Goal: Task Accomplishment & Management: Manage account settings

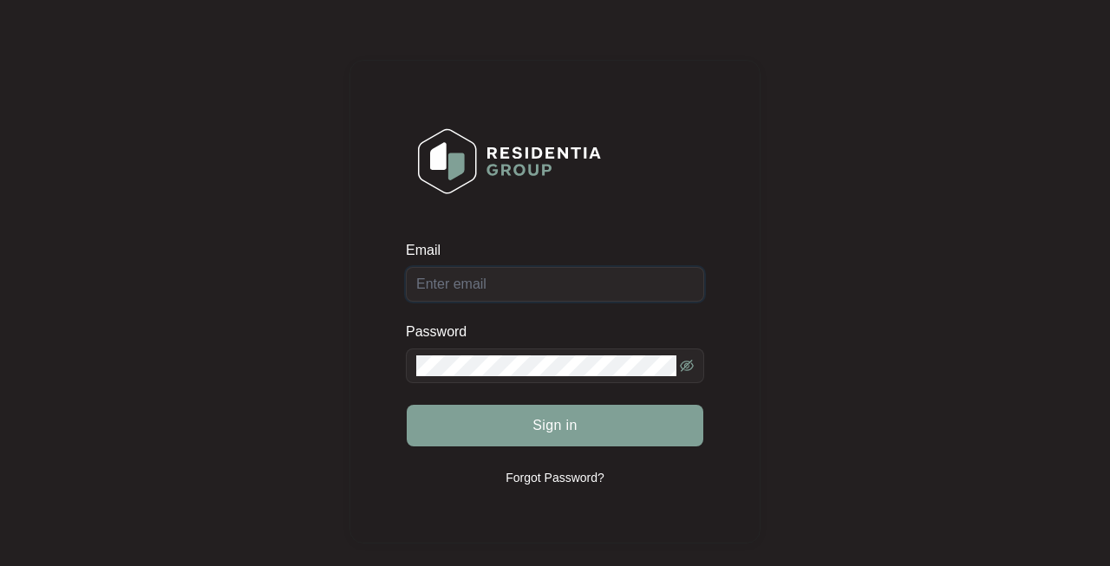
type input "[PERSON_NAME][EMAIL_ADDRESS][PERSON_NAME][DOMAIN_NAME]"
click at [557, 425] on button "Sign in" at bounding box center [555, 426] width 297 height 42
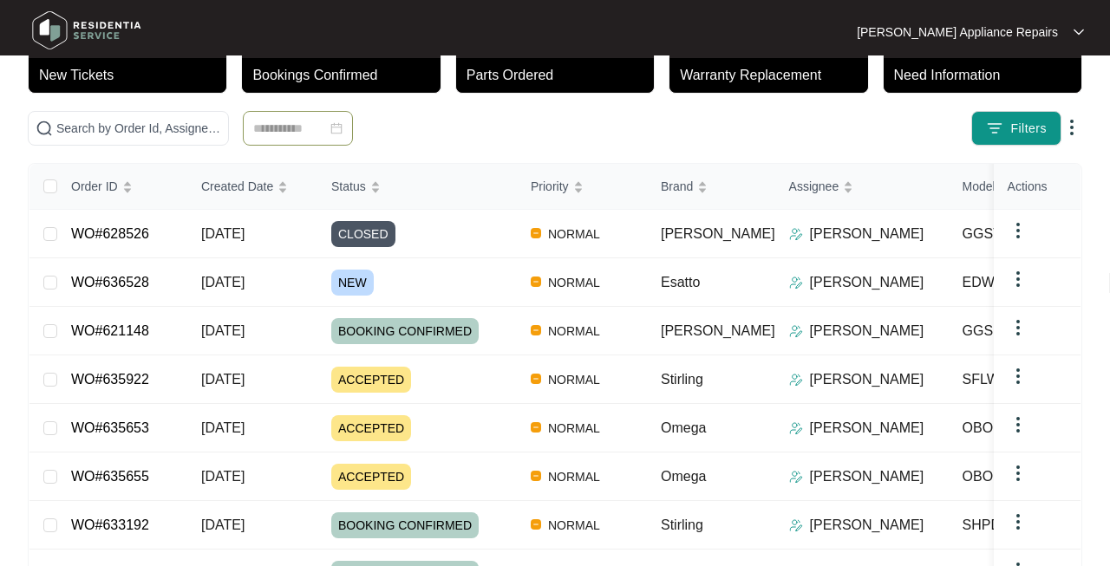
scroll to position [125, 0]
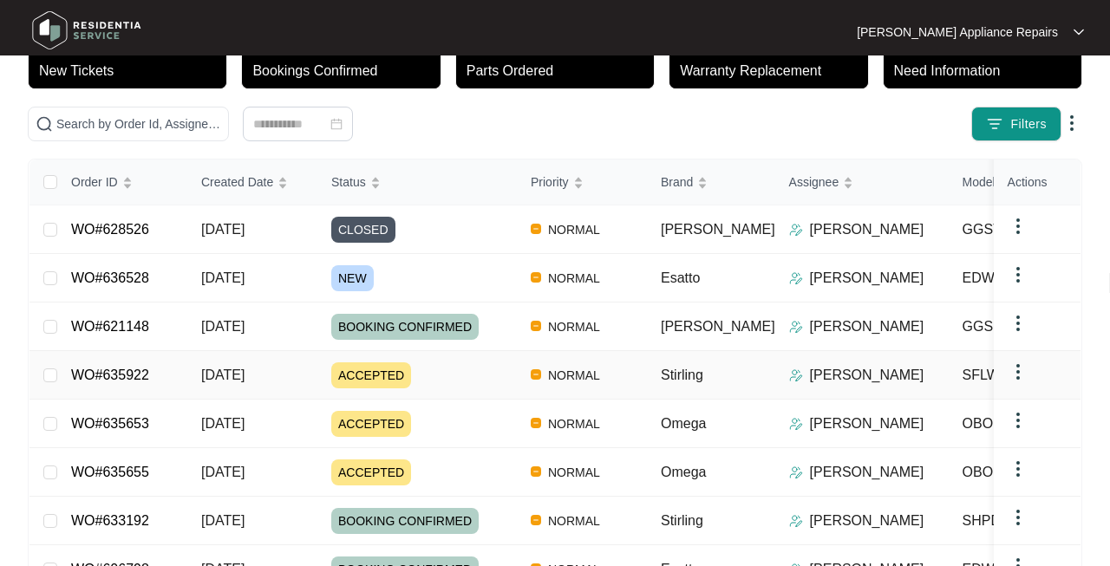
click at [229, 373] on span "[DATE]" at bounding box center [222, 375] width 43 height 15
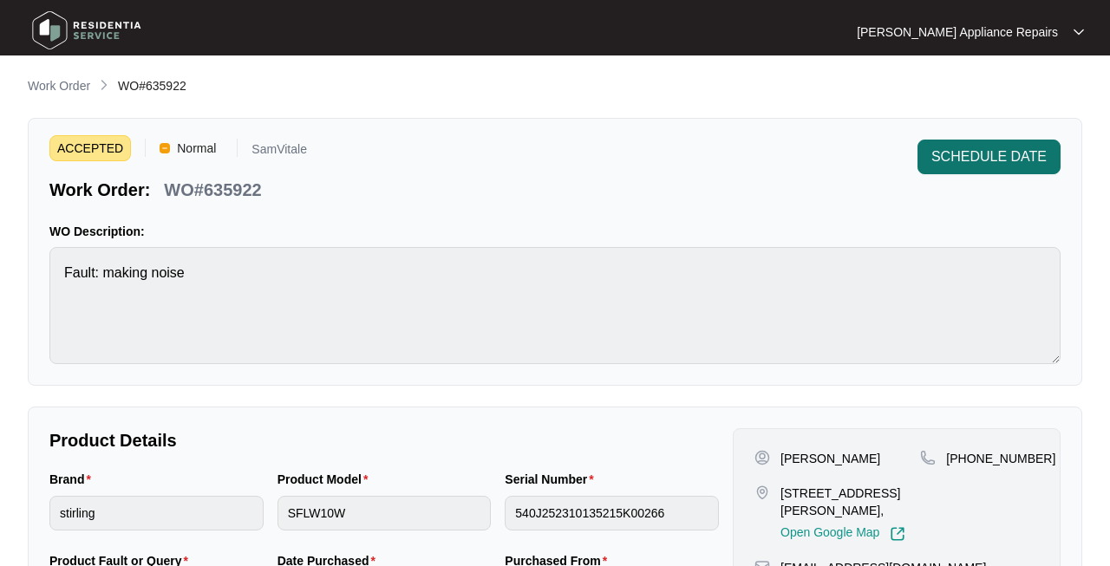
click at [1010, 156] on span "SCHEDULE DATE" at bounding box center [988, 157] width 115 height 21
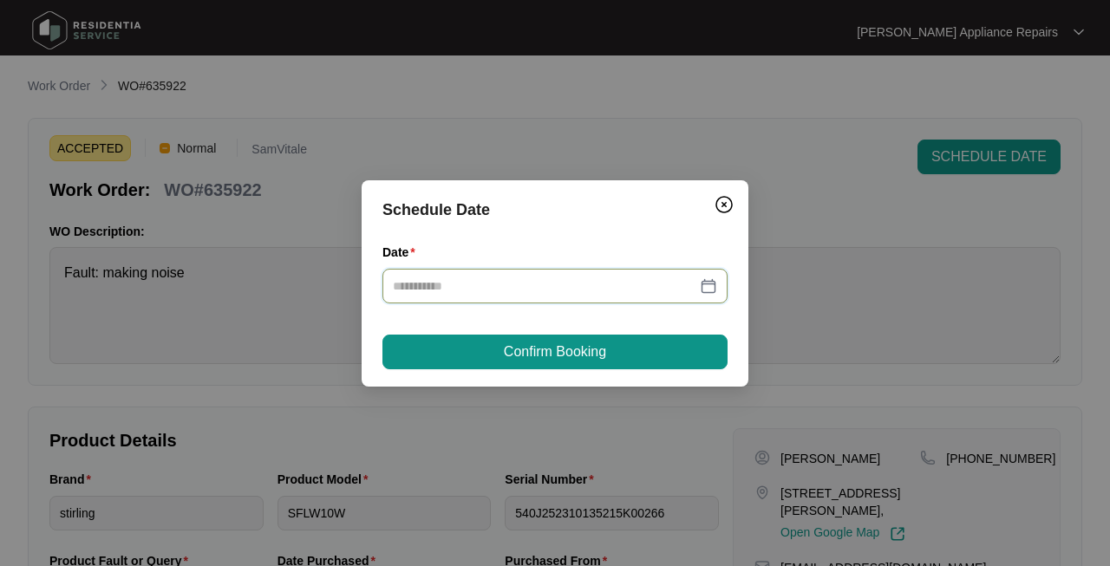
click at [635, 292] on input "Date" at bounding box center [544, 286] width 303 height 19
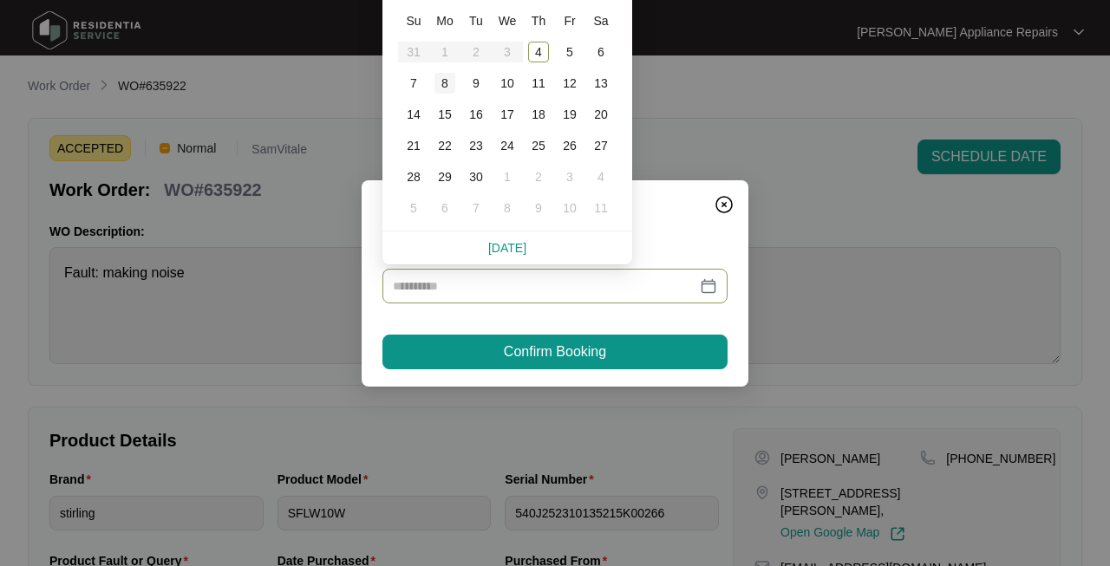
type input "**********"
click at [440, 81] on div "8" at bounding box center [444, 83] width 21 height 21
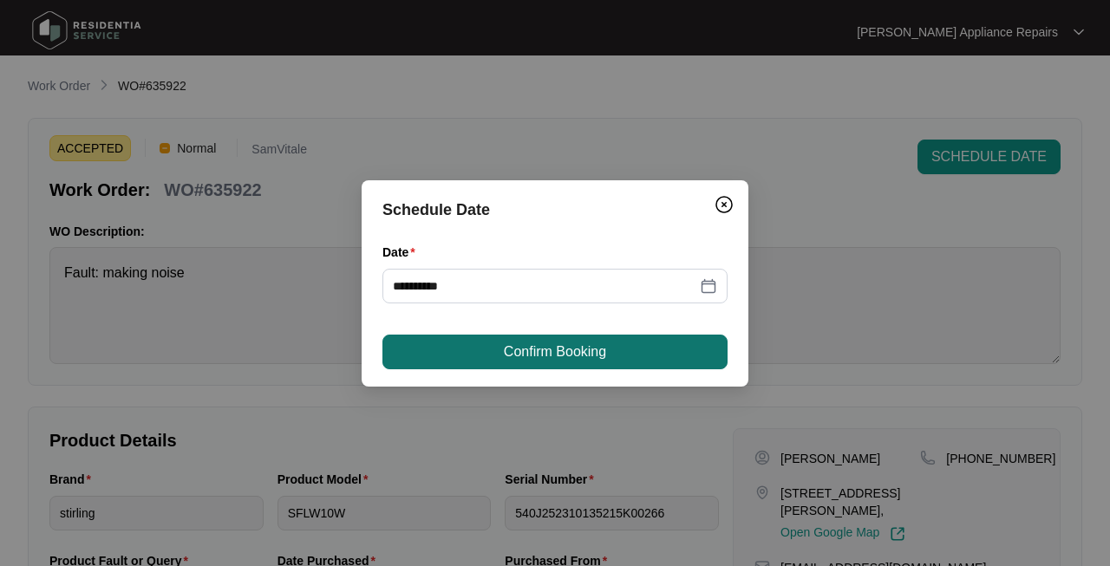
click at [529, 351] on span "Confirm Booking" at bounding box center [555, 352] width 102 height 21
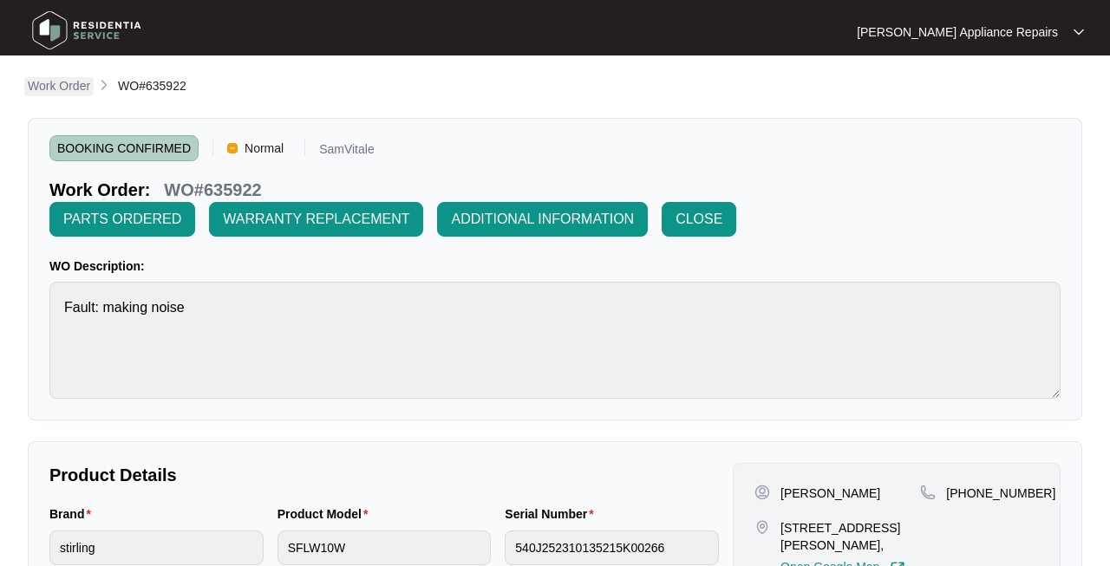
click at [46, 85] on p "Work Order" at bounding box center [59, 85] width 62 height 17
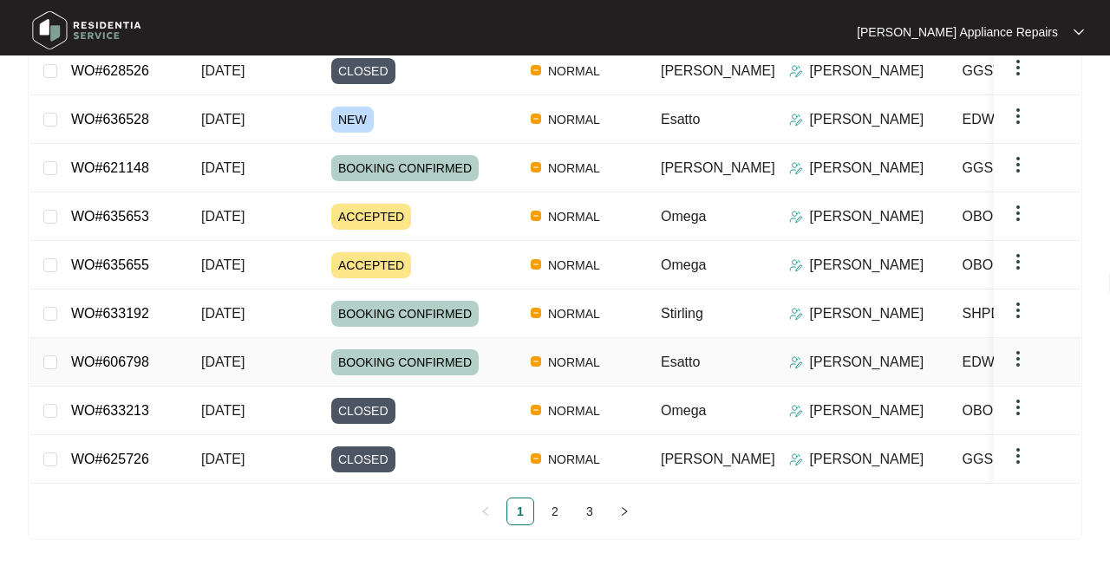
scroll to position [330, 0]
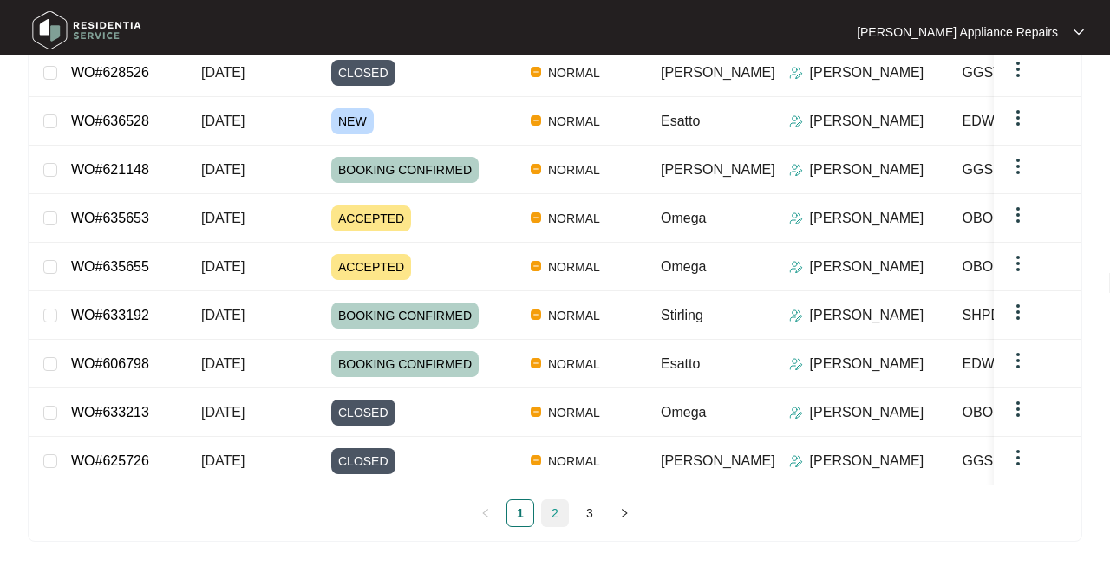
click at [556, 509] on link "2" at bounding box center [555, 513] width 26 height 26
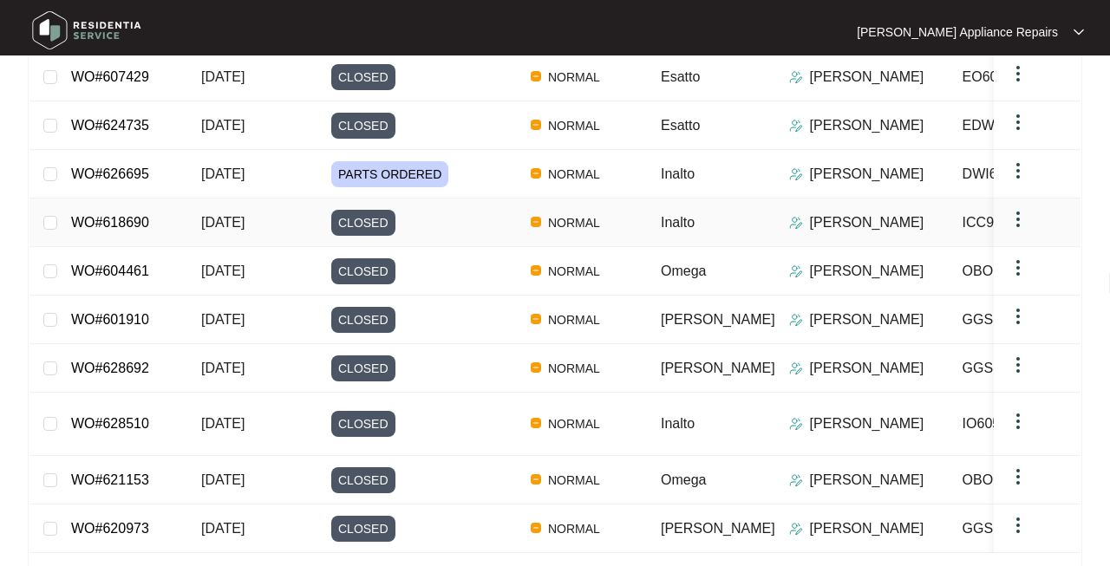
scroll to position [278, 0]
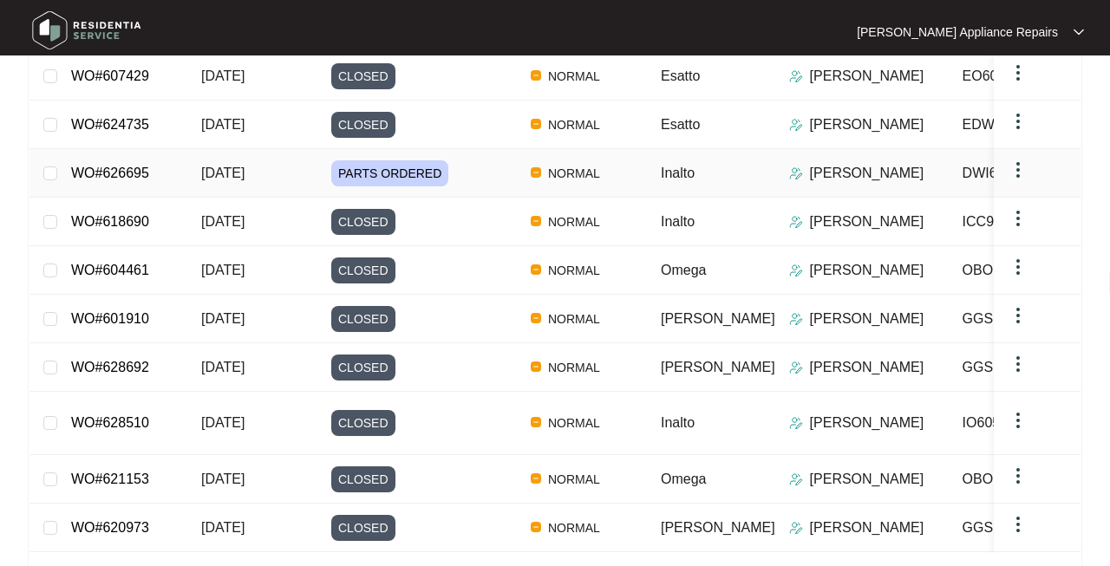
click at [244, 175] on span "[DATE]" at bounding box center [222, 173] width 43 height 15
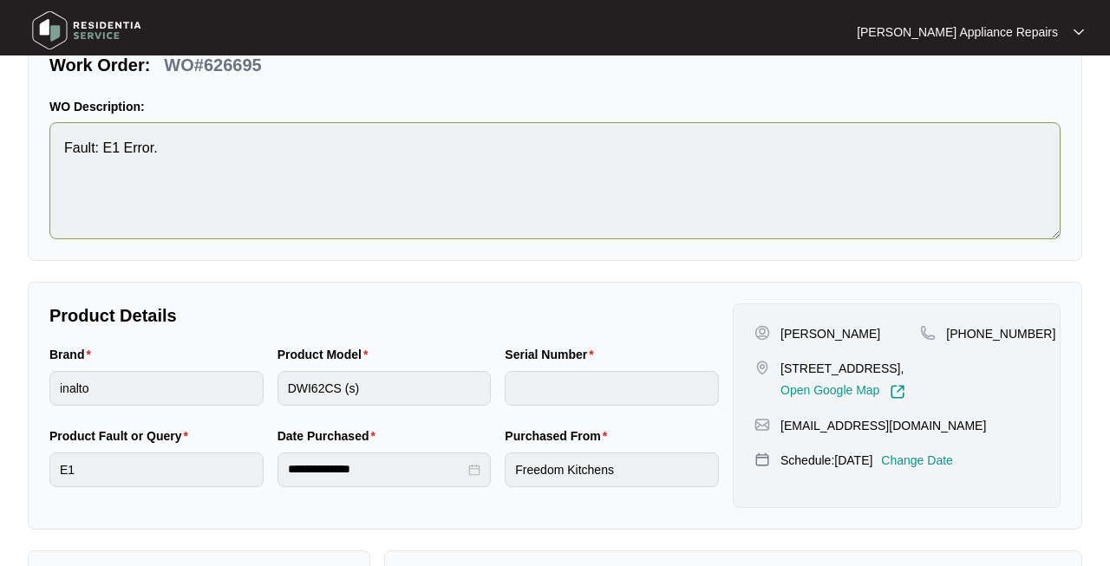
scroll to position [127, 0]
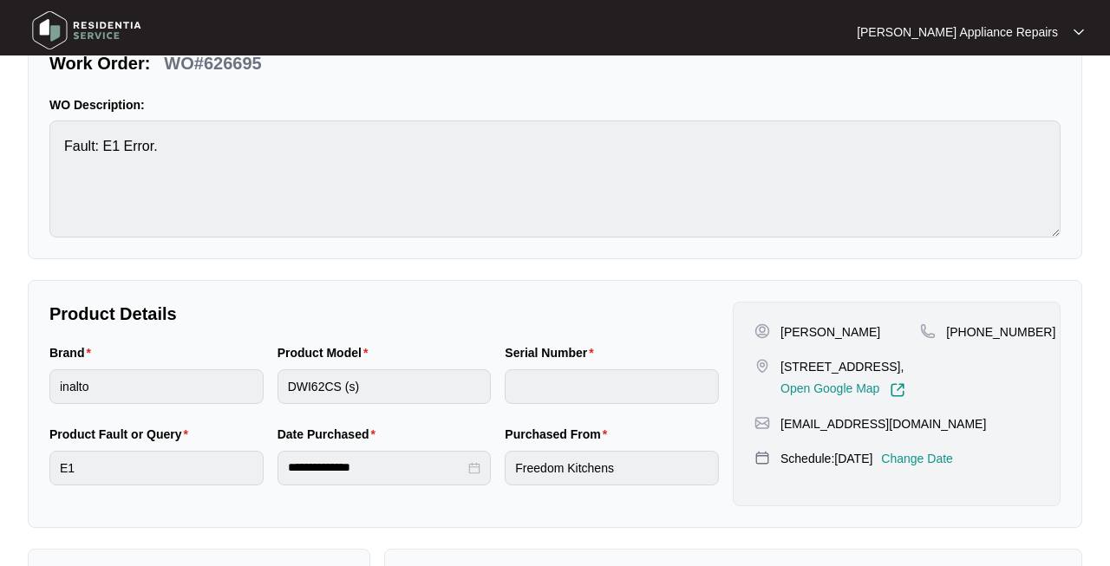
click at [951, 467] on p "Change Date" at bounding box center [917, 458] width 72 height 17
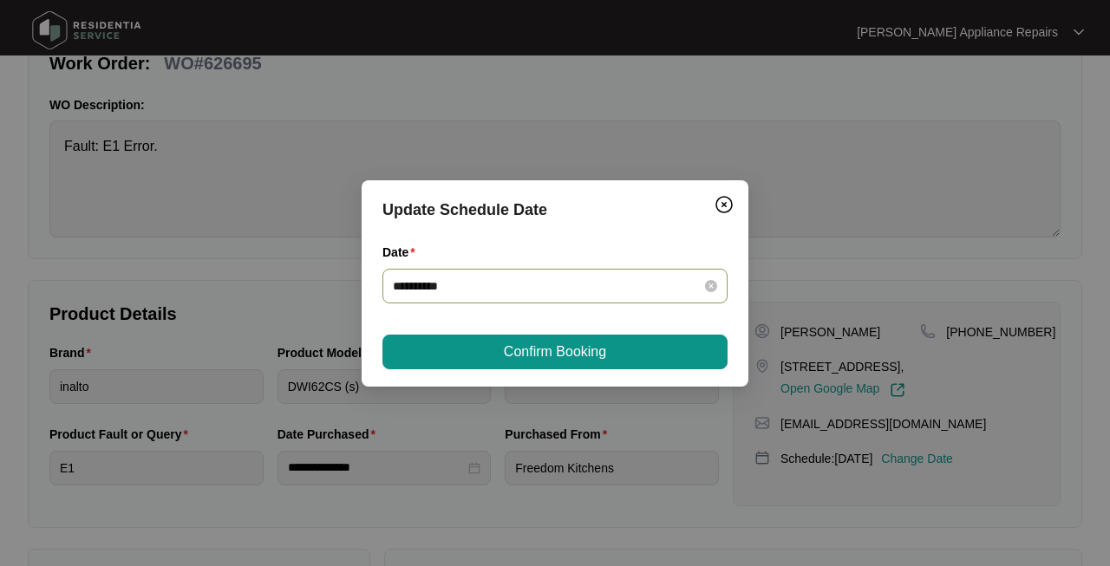
click at [659, 295] on div "**********" at bounding box center [554, 286] width 345 height 35
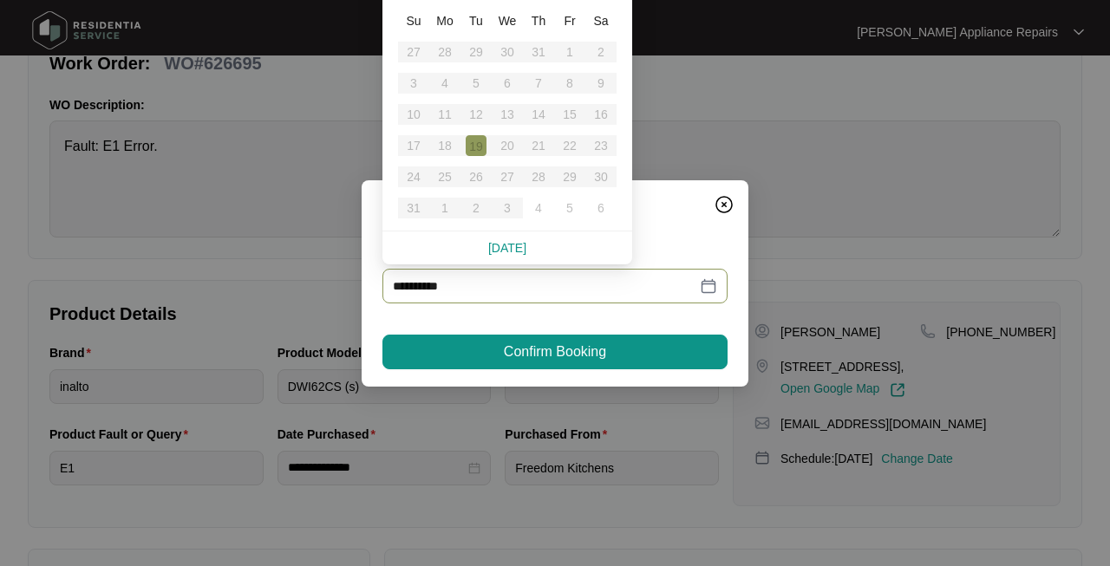
click at [507, 250] on link "[DATE]" at bounding box center [507, 248] width 38 height 14
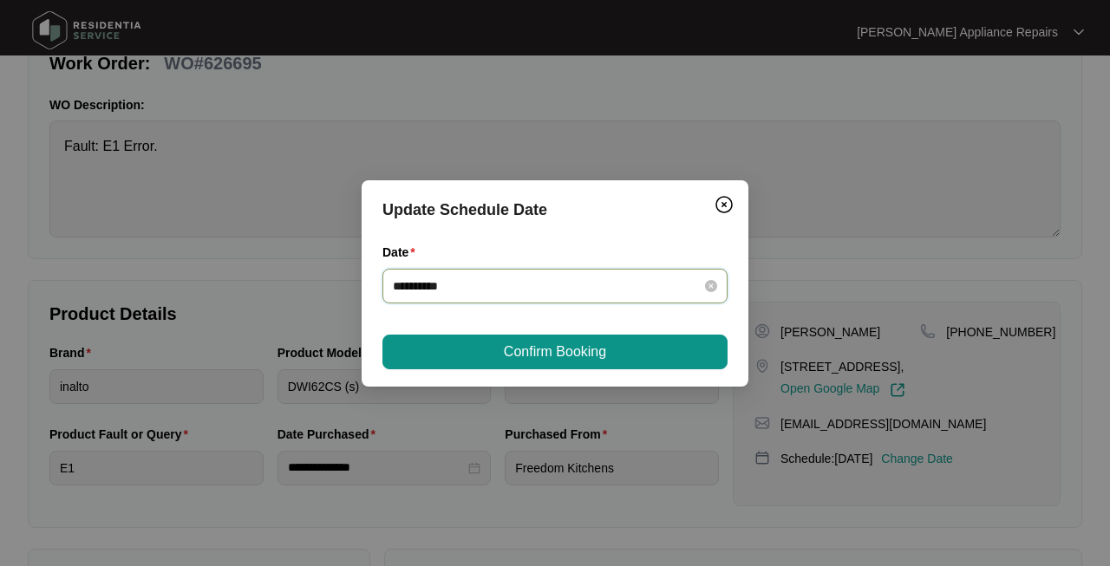
click at [490, 282] on input "**********" at bounding box center [544, 286] width 303 height 19
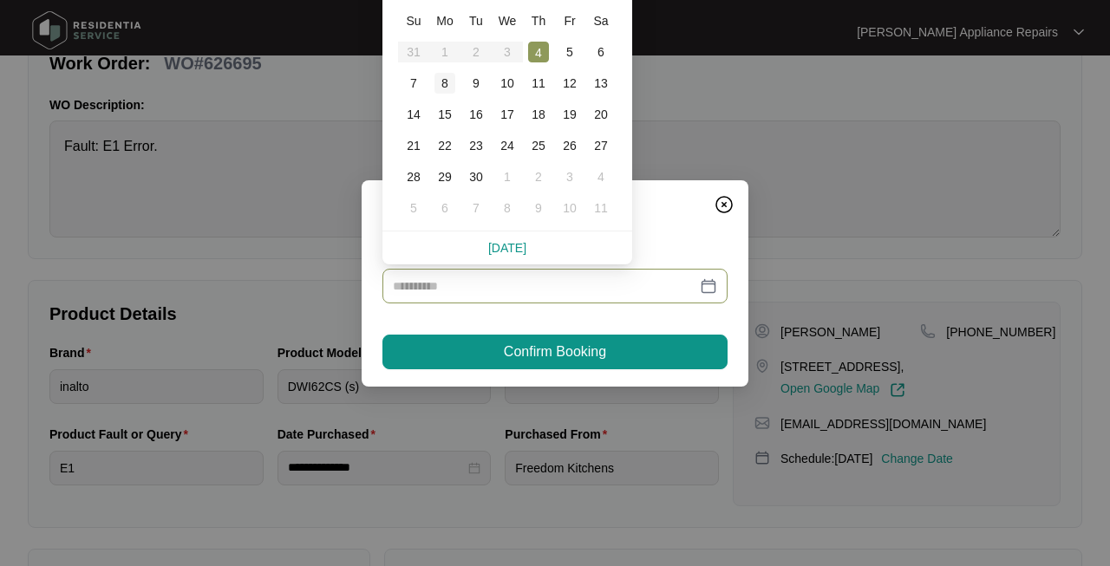
type input "**********"
click at [447, 81] on div "8" at bounding box center [444, 83] width 21 height 21
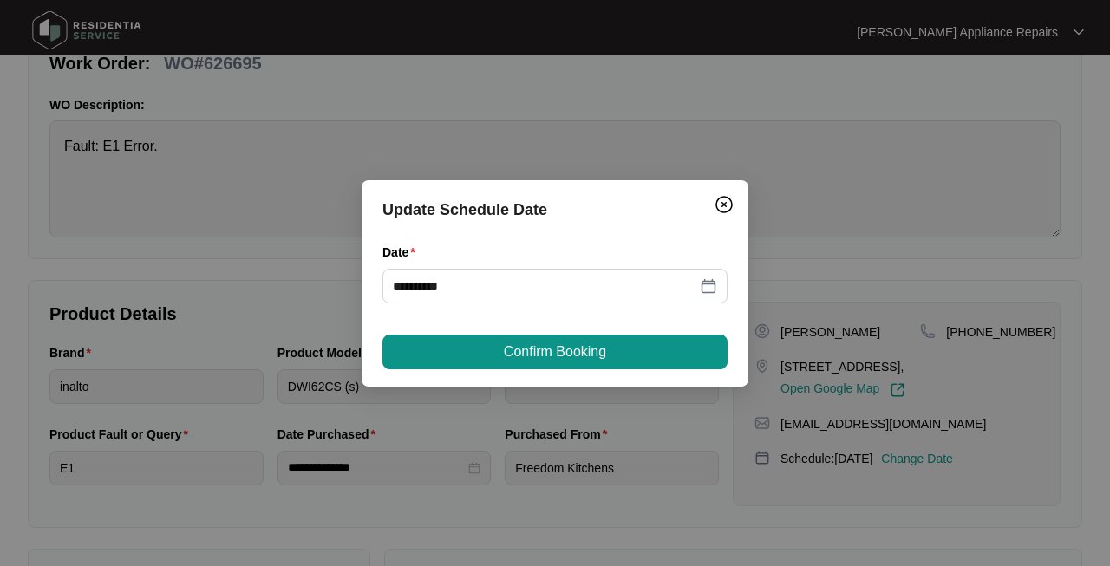
click at [542, 369] on div "**********" at bounding box center [555, 283] width 387 height 206
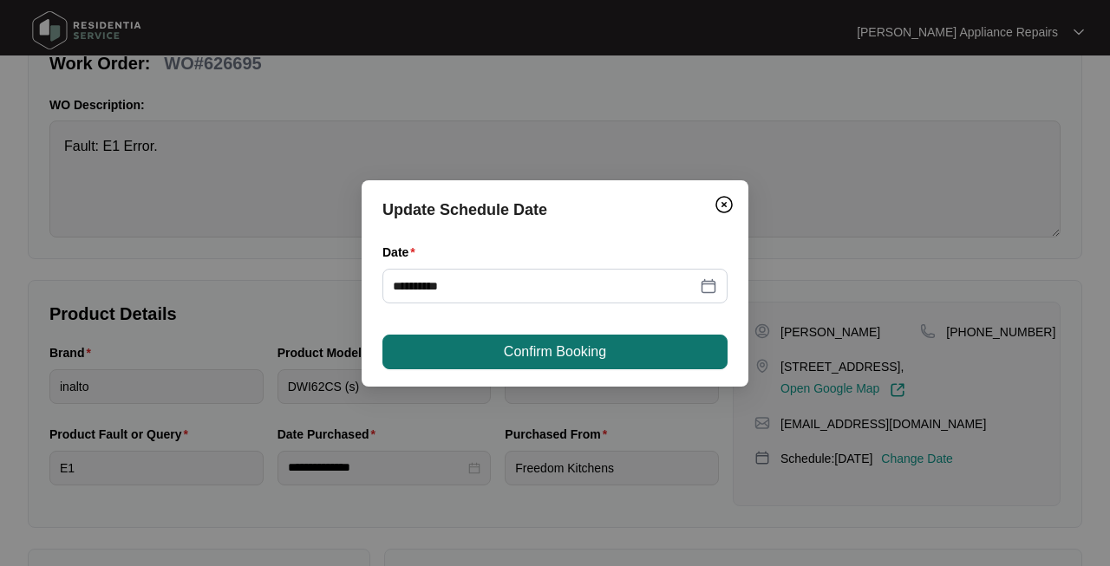
click at [542, 358] on span "Confirm Booking" at bounding box center [555, 352] width 102 height 21
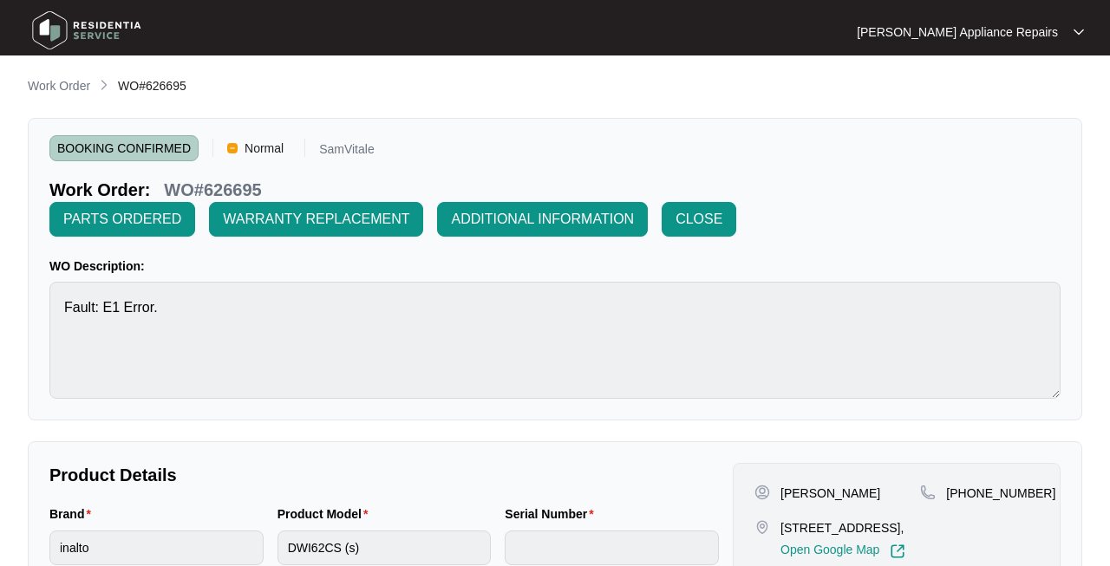
scroll to position [0, 0]
click at [50, 86] on p "Work Order" at bounding box center [59, 85] width 62 height 17
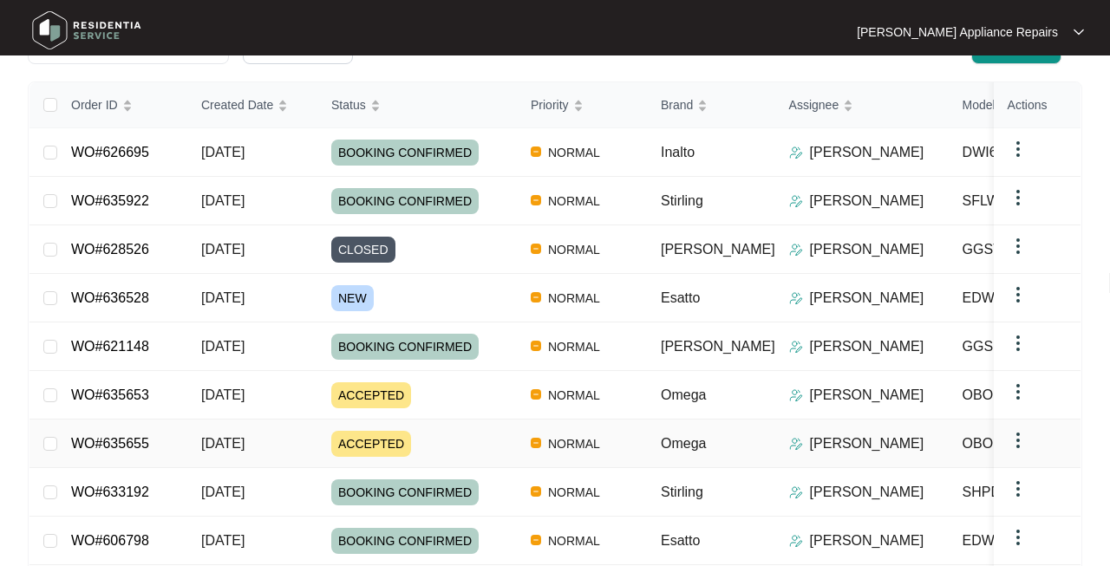
scroll to position [205, 0]
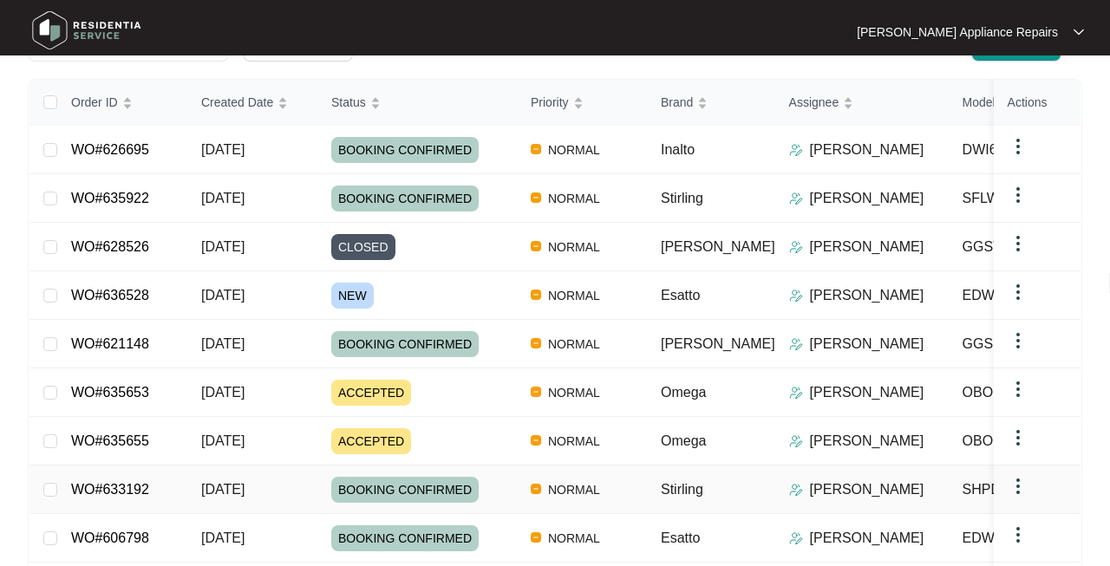
click at [238, 482] on span "[DATE]" at bounding box center [222, 489] width 43 height 15
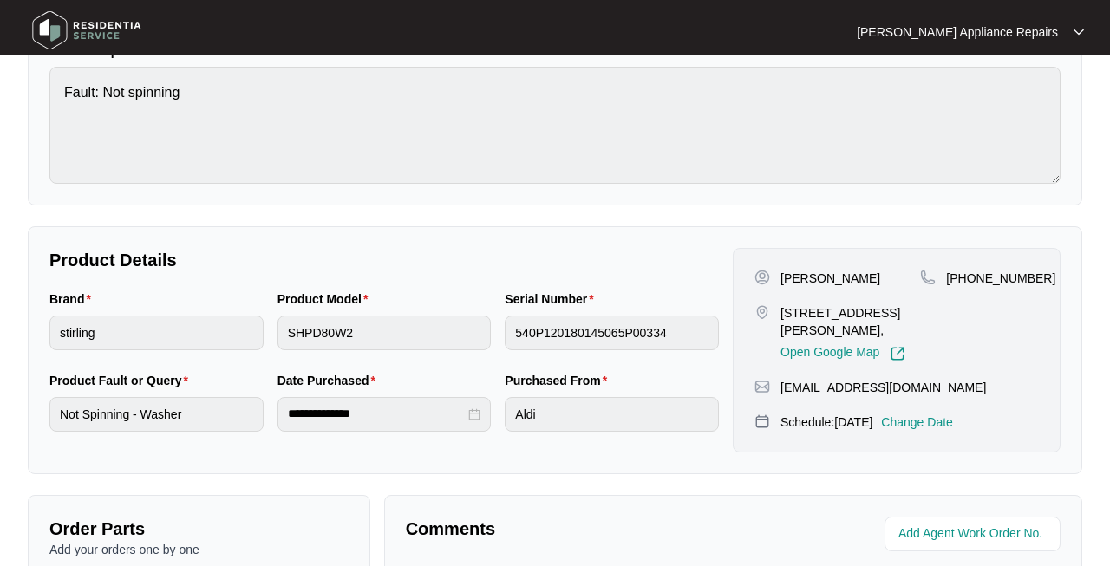
scroll to position [218, 0]
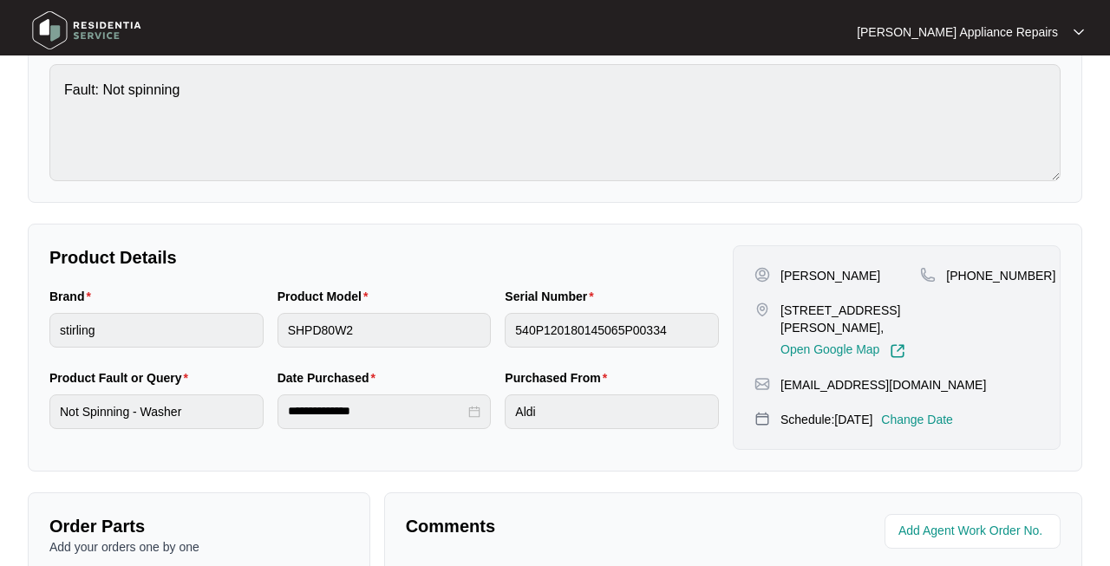
click at [948, 411] on p "Change Date" at bounding box center [917, 419] width 72 height 17
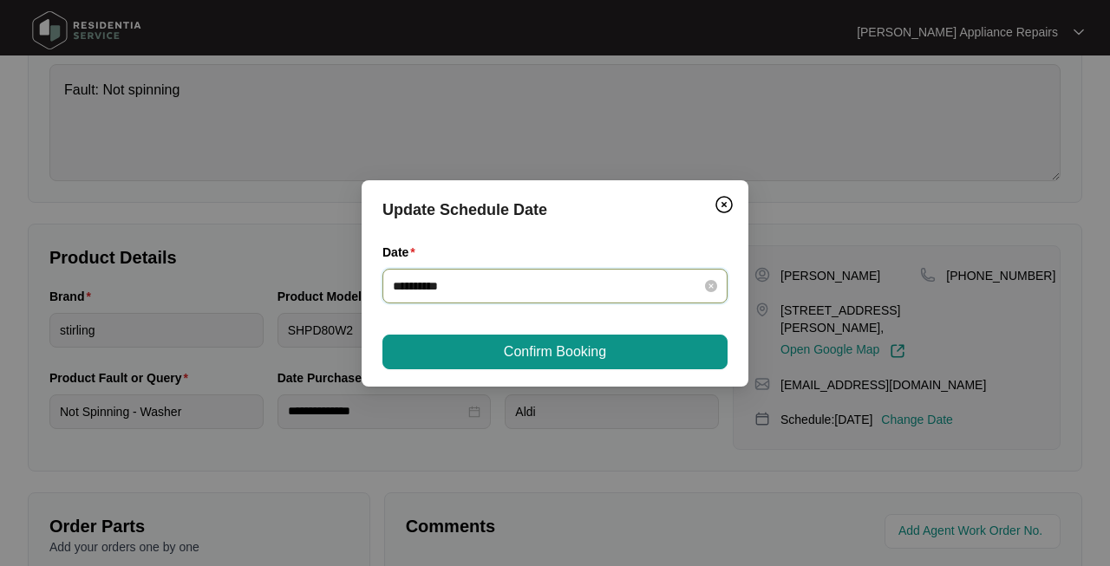
click at [622, 281] on input "**********" at bounding box center [544, 286] width 303 height 19
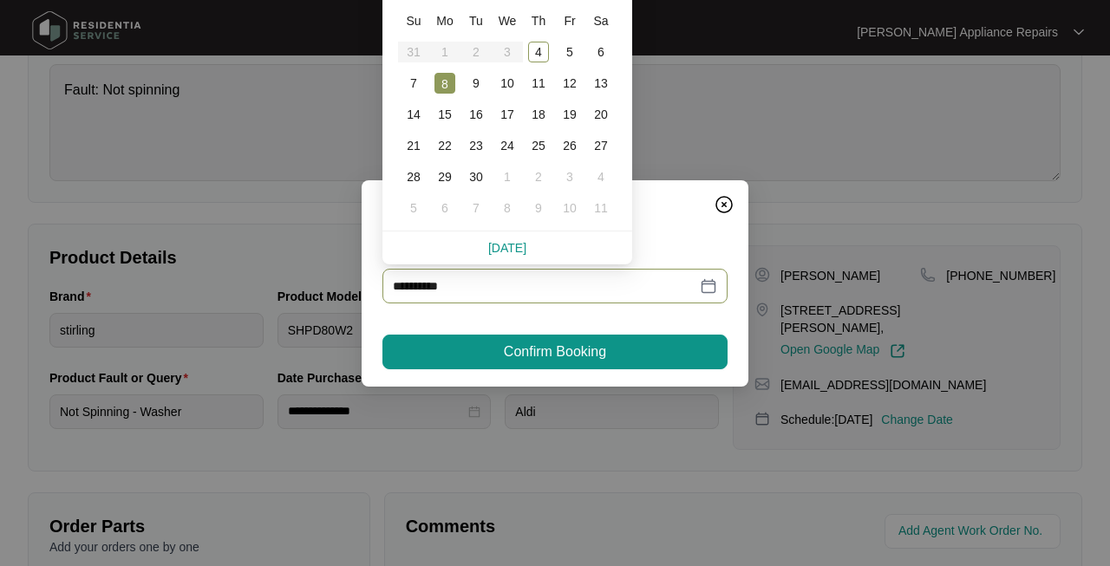
click at [747, 90] on div "**********" at bounding box center [555, 283] width 1110 height 566
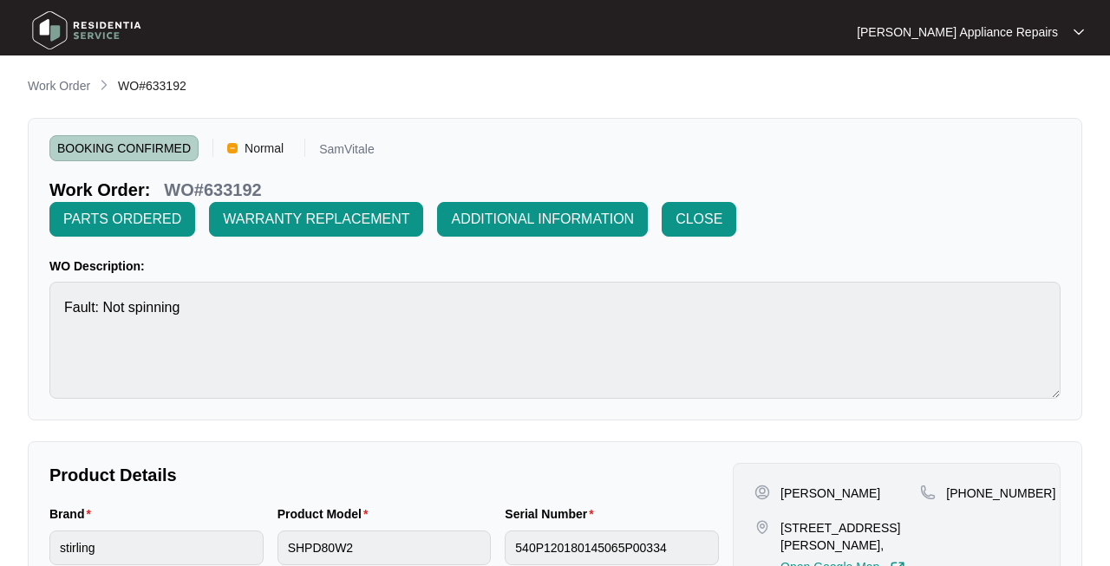
scroll to position [0, 0]
click at [68, 82] on p "Work Order" at bounding box center [59, 85] width 62 height 17
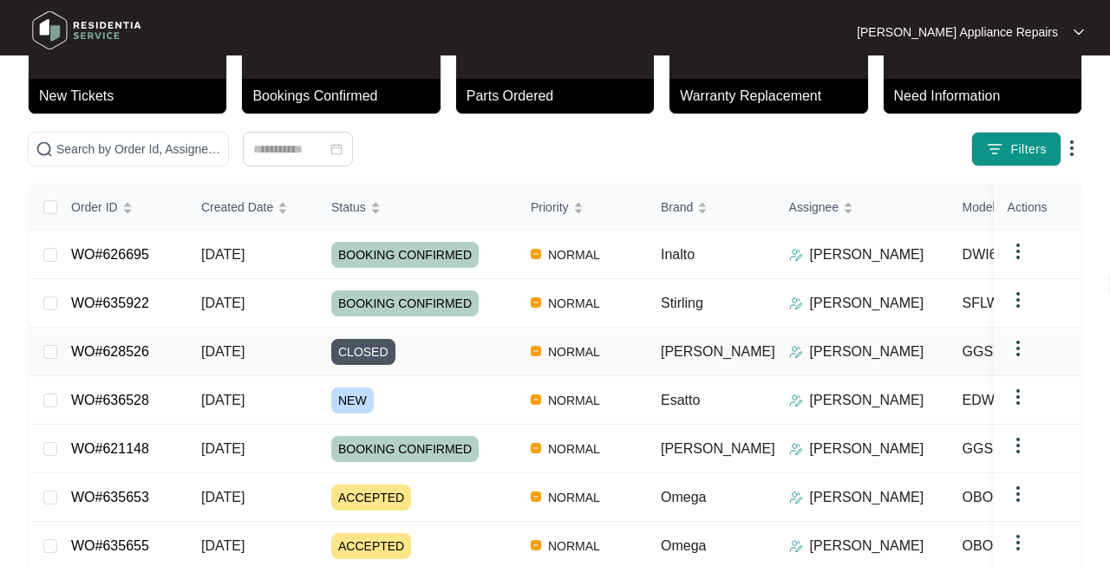
scroll to position [104, 0]
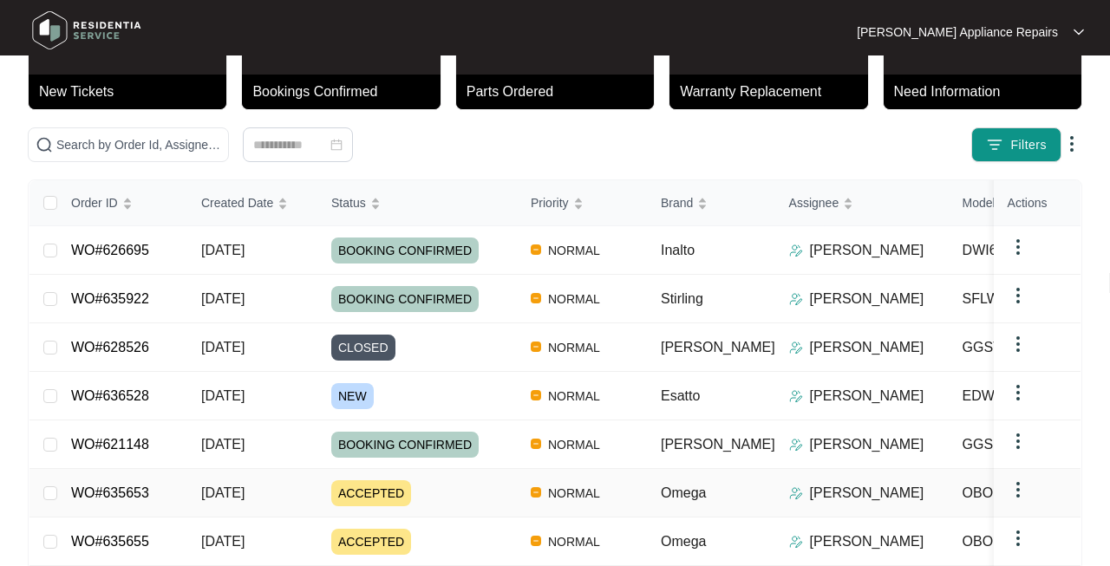
click at [225, 492] on span "[DATE]" at bounding box center [222, 493] width 43 height 15
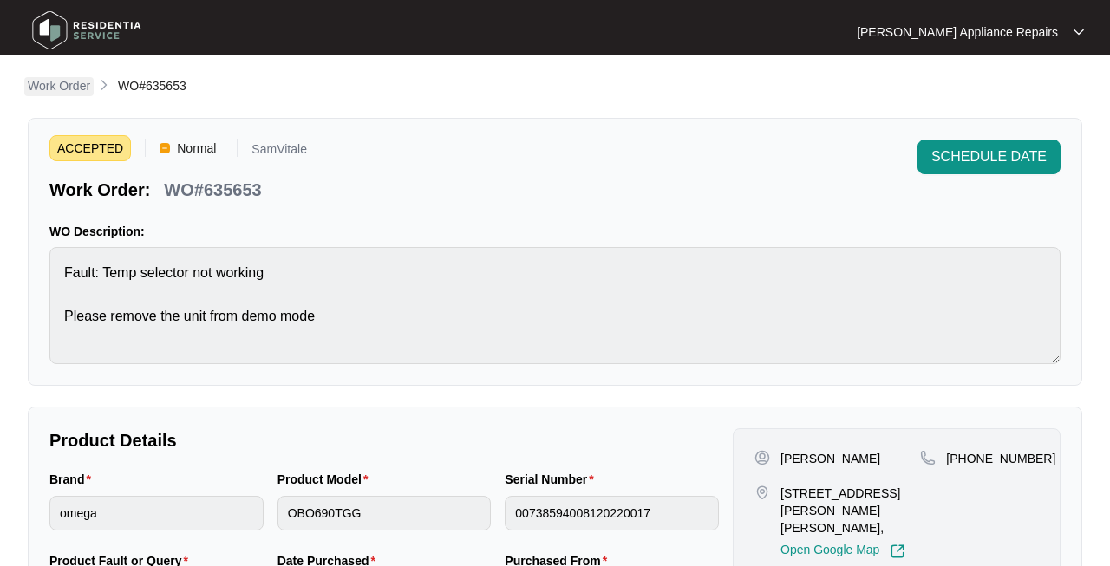
click at [68, 86] on p "Work Order" at bounding box center [59, 85] width 62 height 17
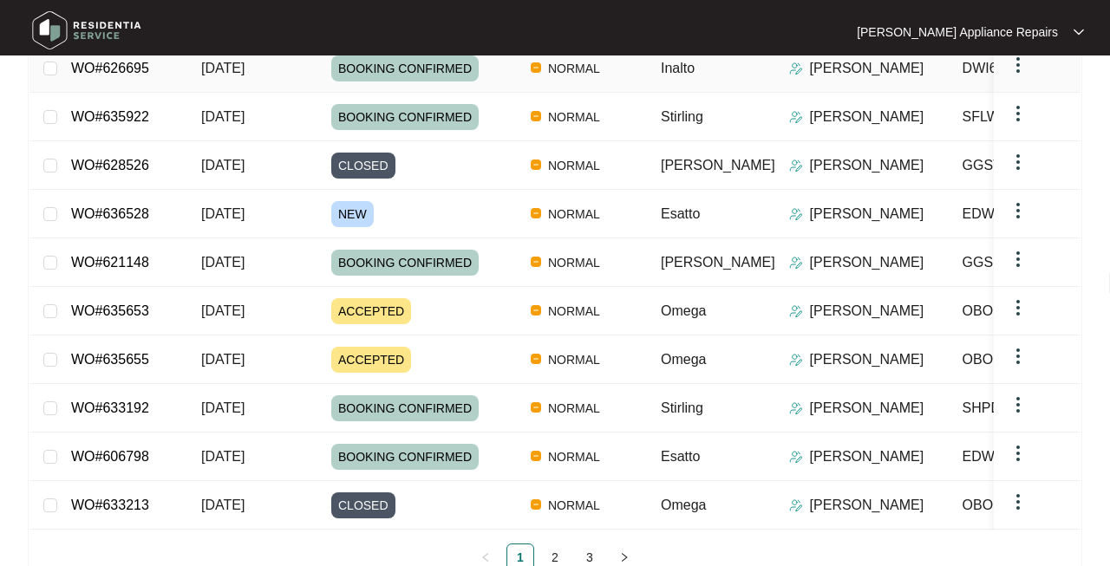
scroll to position [289, 0]
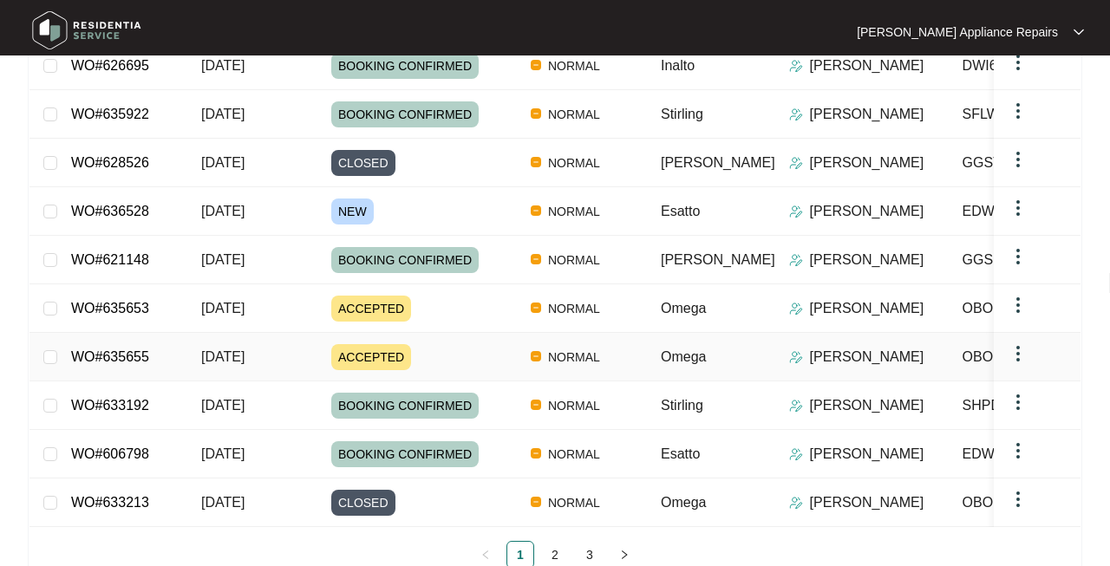
click at [208, 349] on span "[DATE]" at bounding box center [222, 356] width 43 height 15
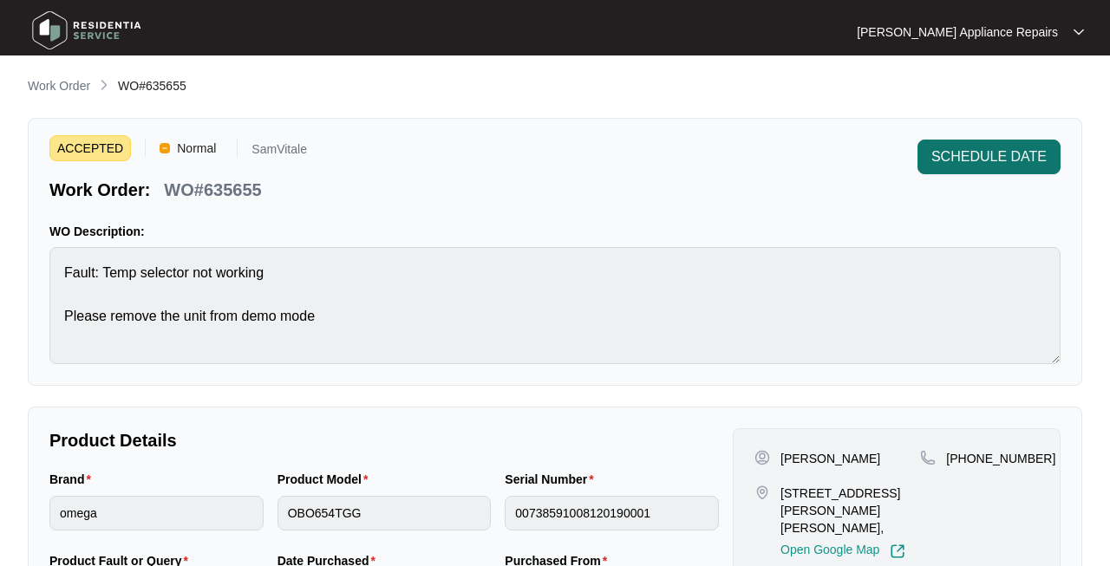
click at [1013, 148] on span "SCHEDULE DATE" at bounding box center [988, 157] width 115 height 21
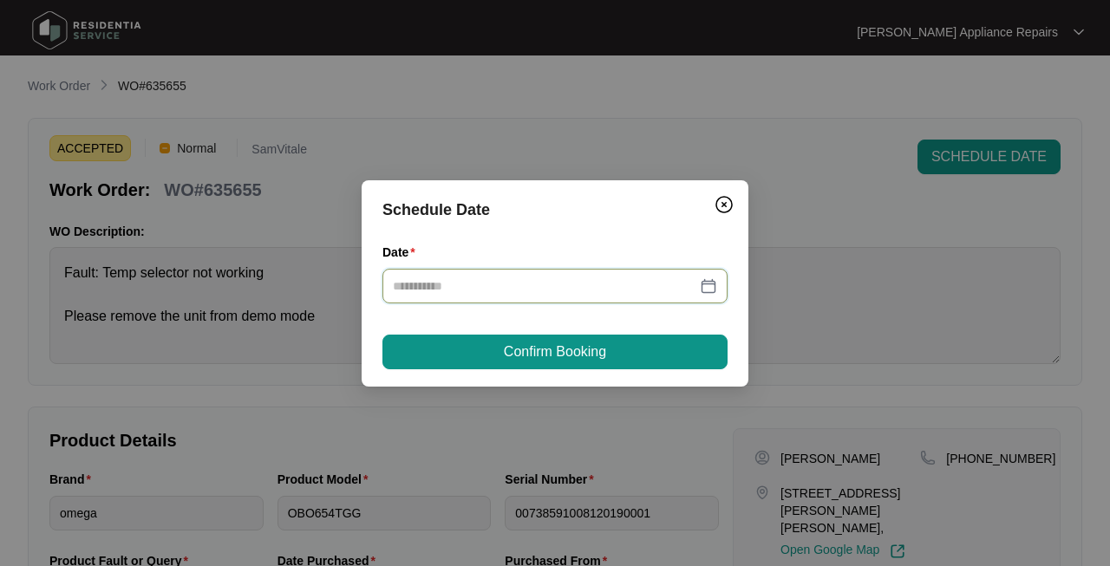
click at [552, 292] on input "Date" at bounding box center [544, 286] width 303 height 19
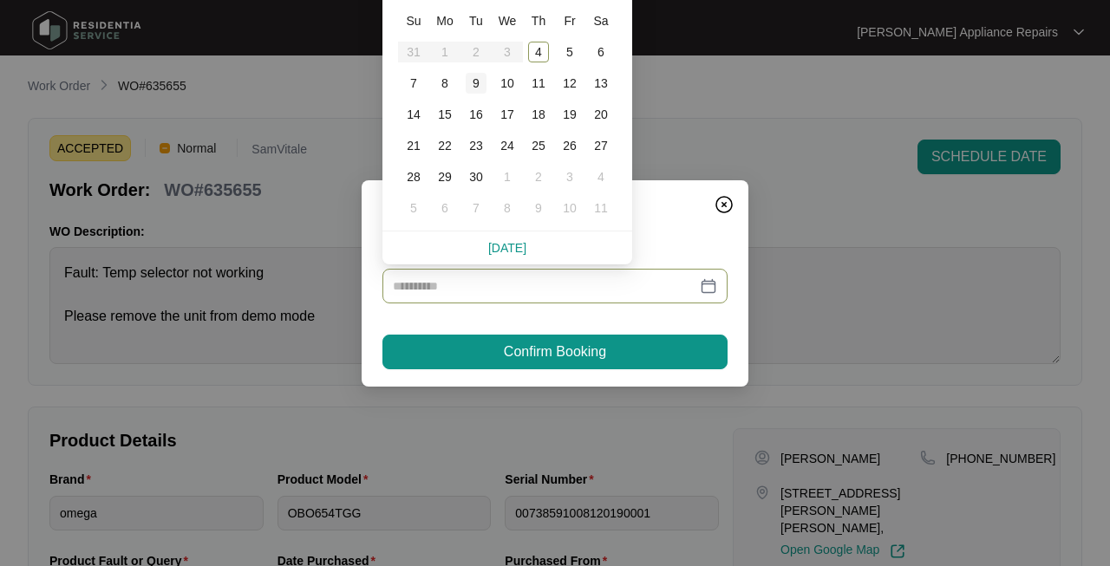
type input "**********"
click at [478, 82] on div "9" at bounding box center [476, 83] width 21 height 21
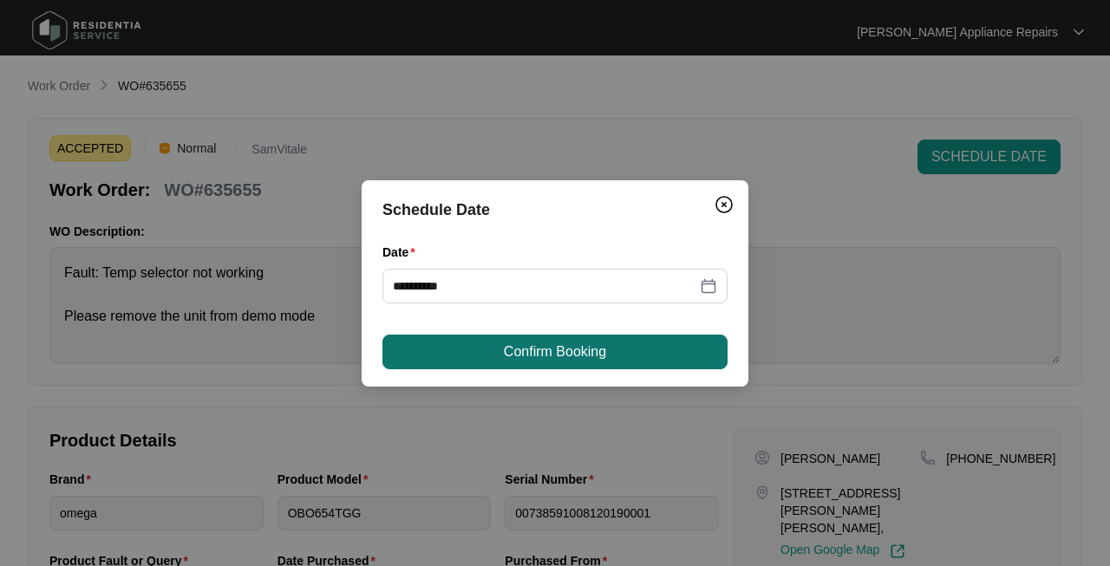
click at [593, 355] on span "Confirm Booking" at bounding box center [555, 352] width 102 height 21
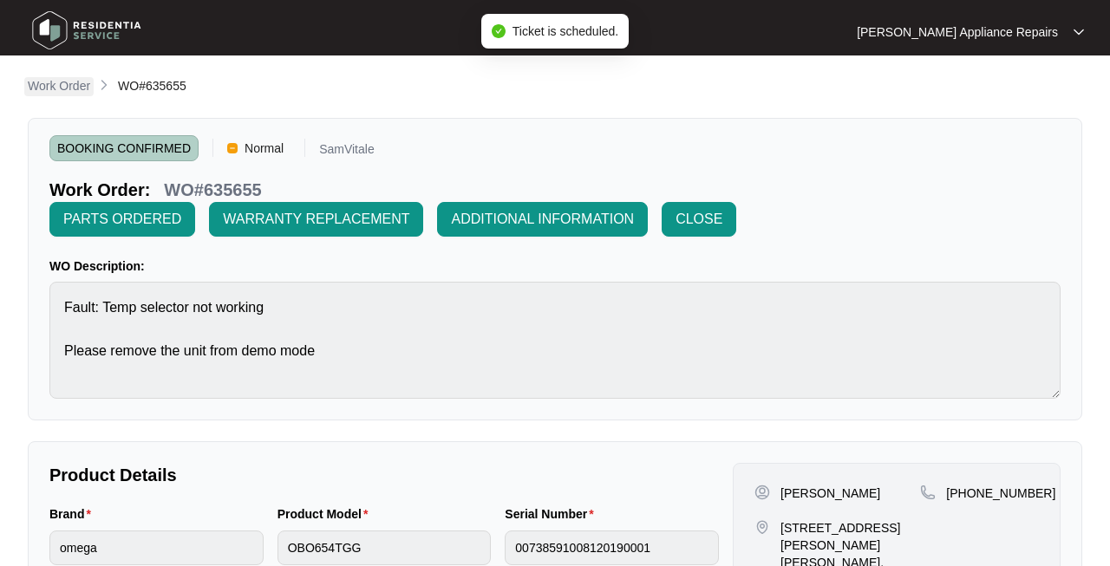
click at [65, 87] on p "Work Order" at bounding box center [59, 85] width 62 height 17
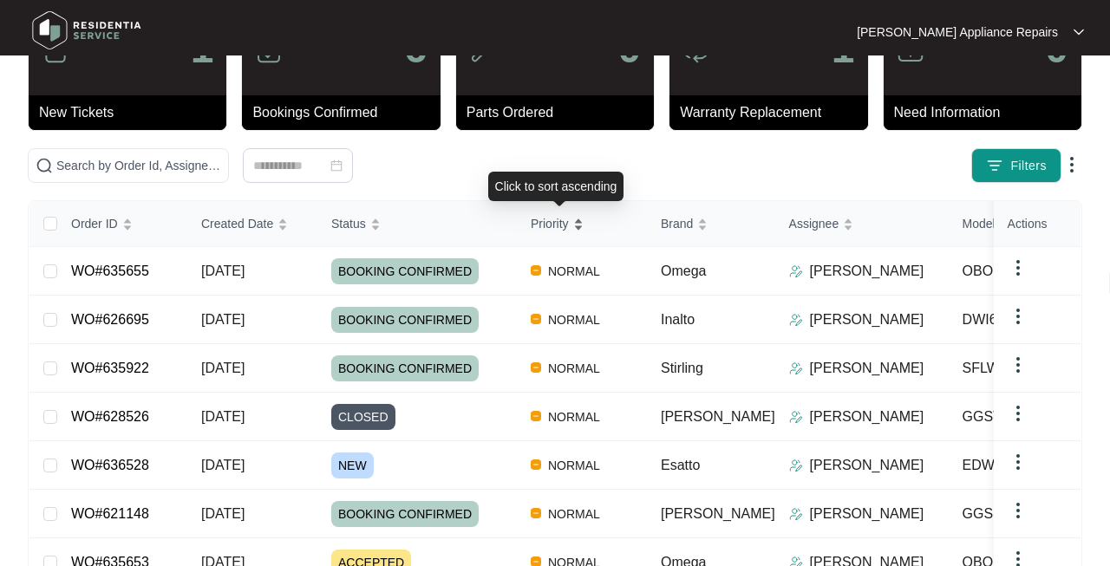
scroll to position [207, 0]
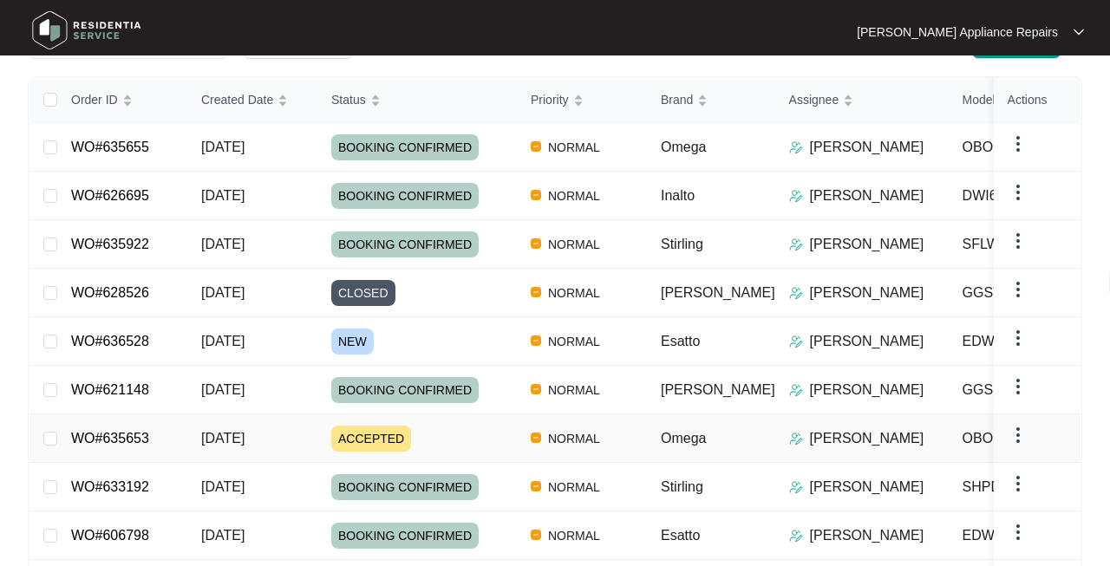
click at [433, 433] on div "ACCEPTED" at bounding box center [424, 439] width 186 height 26
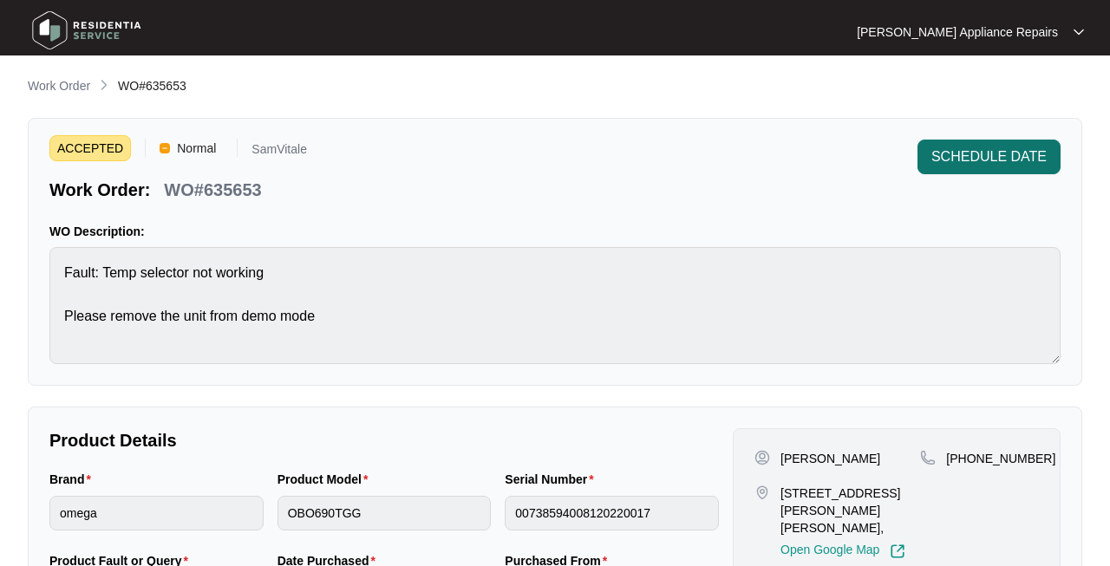
click at [924, 172] on button "SCHEDULE DATE" at bounding box center [988, 157] width 143 height 35
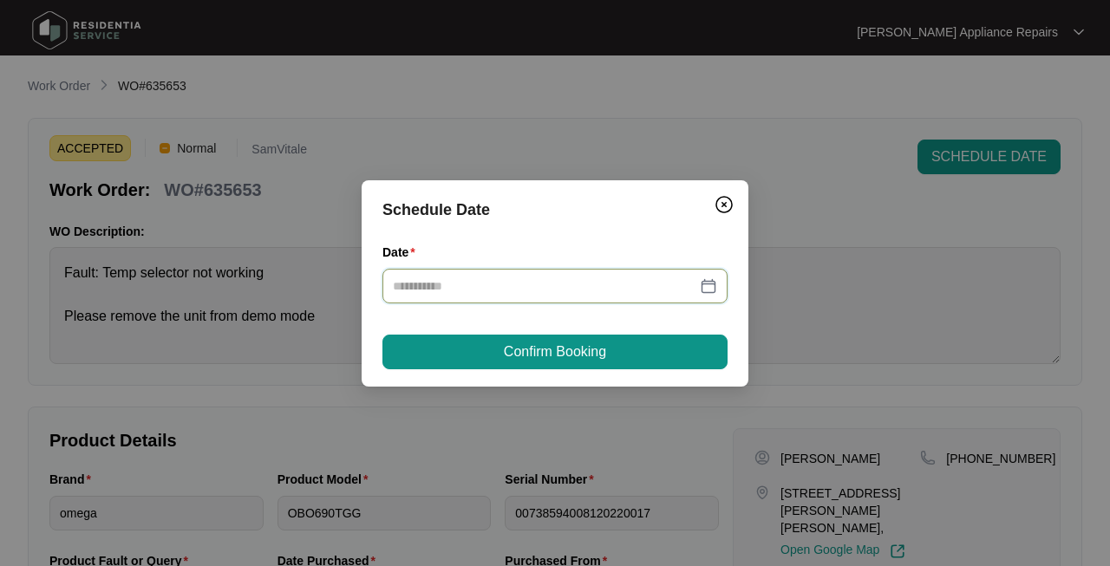
click at [515, 289] on input "Date" at bounding box center [544, 286] width 303 height 19
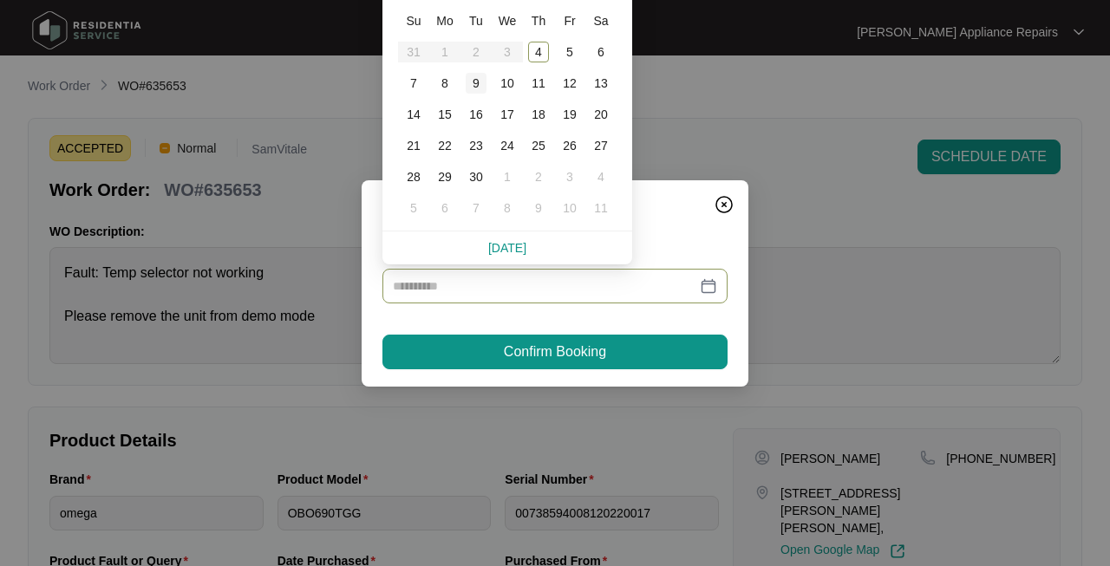
type input "**********"
click at [474, 88] on div "9" at bounding box center [476, 83] width 21 height 21
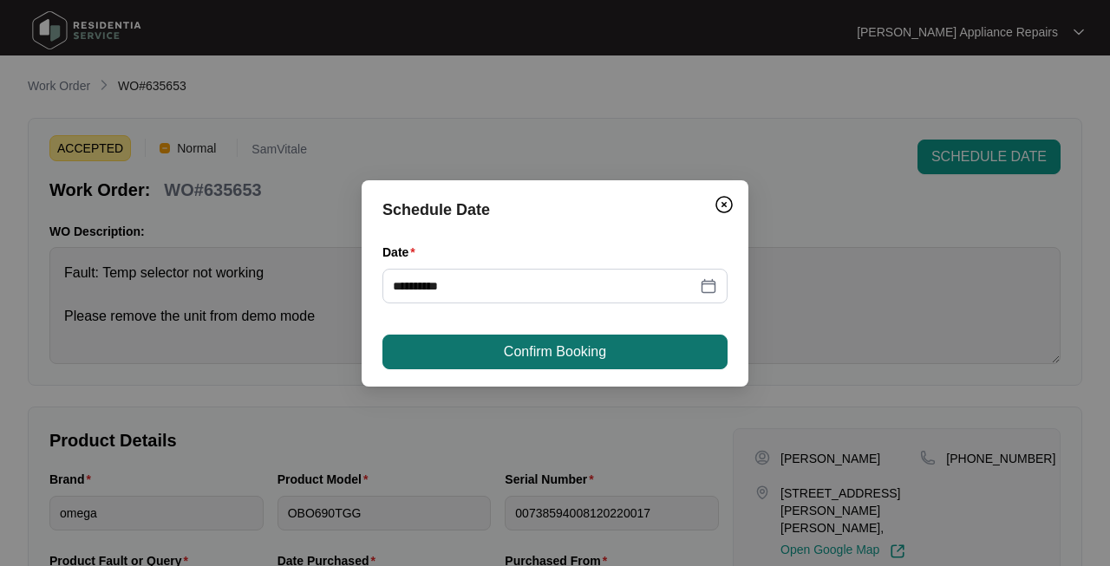
click at [545, 336] on button "Confirm Booking" at bounding box center [554, 352] width 345 height 35
